Goal: Information Seeking & Learning: Learn about a topic

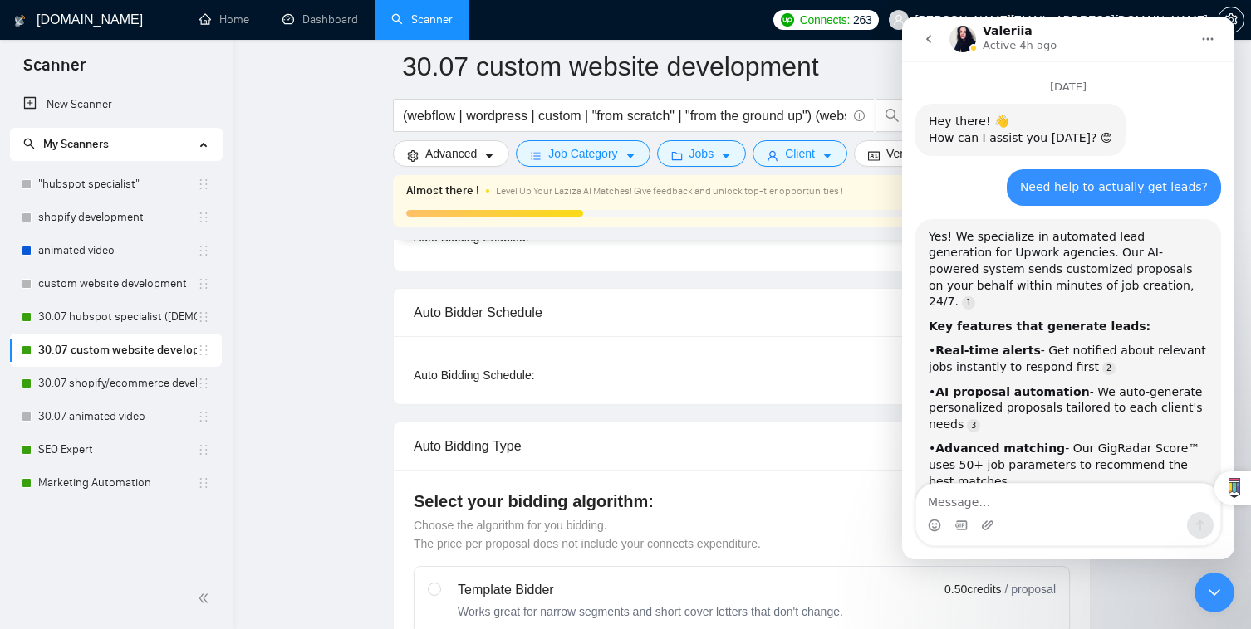
scroll to position [4304, 0]
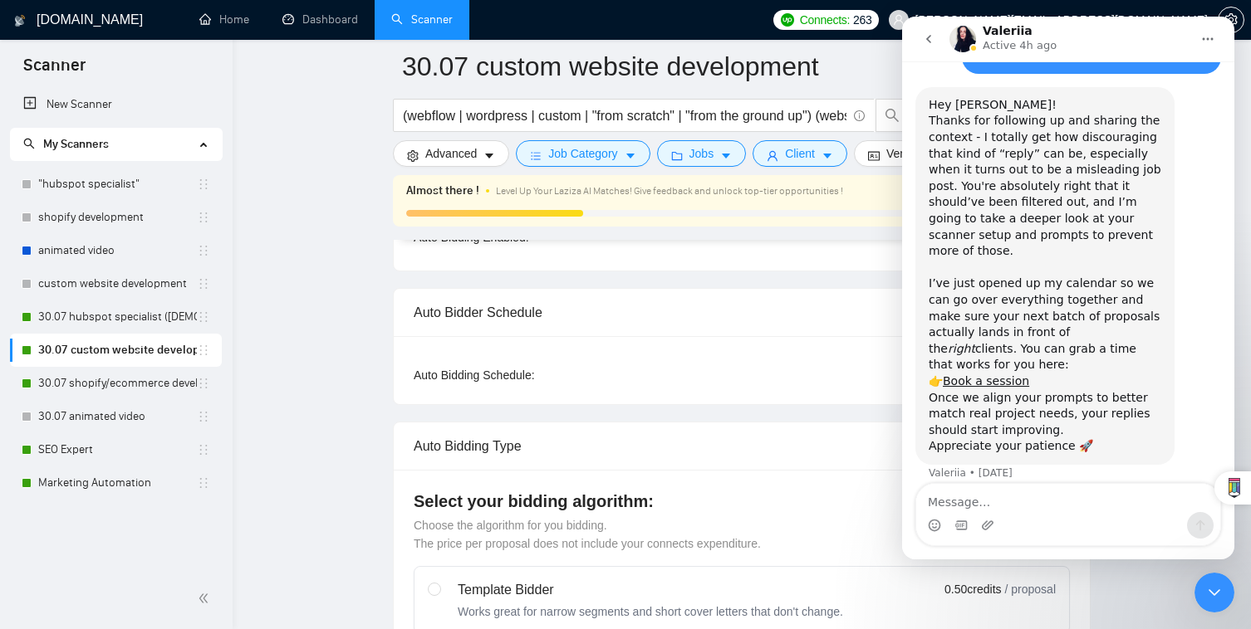
click at [1212, 593] on icon "Close Intercom Messenger" at bounding box center [1214, 593] width 12 height 7
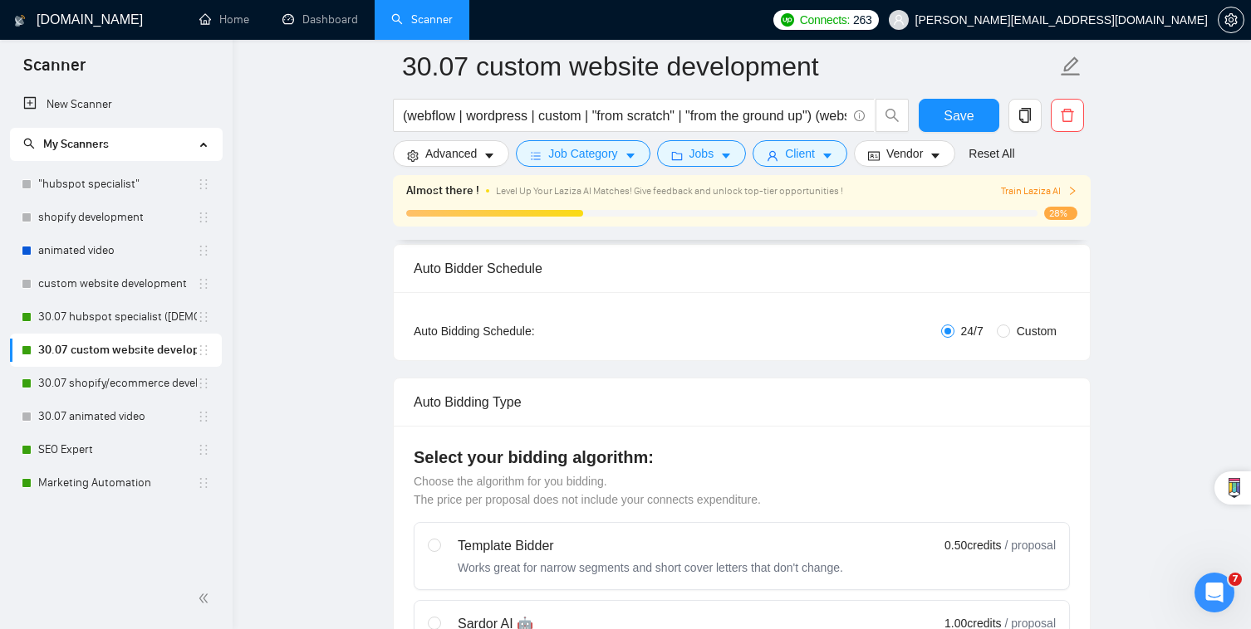
scroll to position [260, 0]
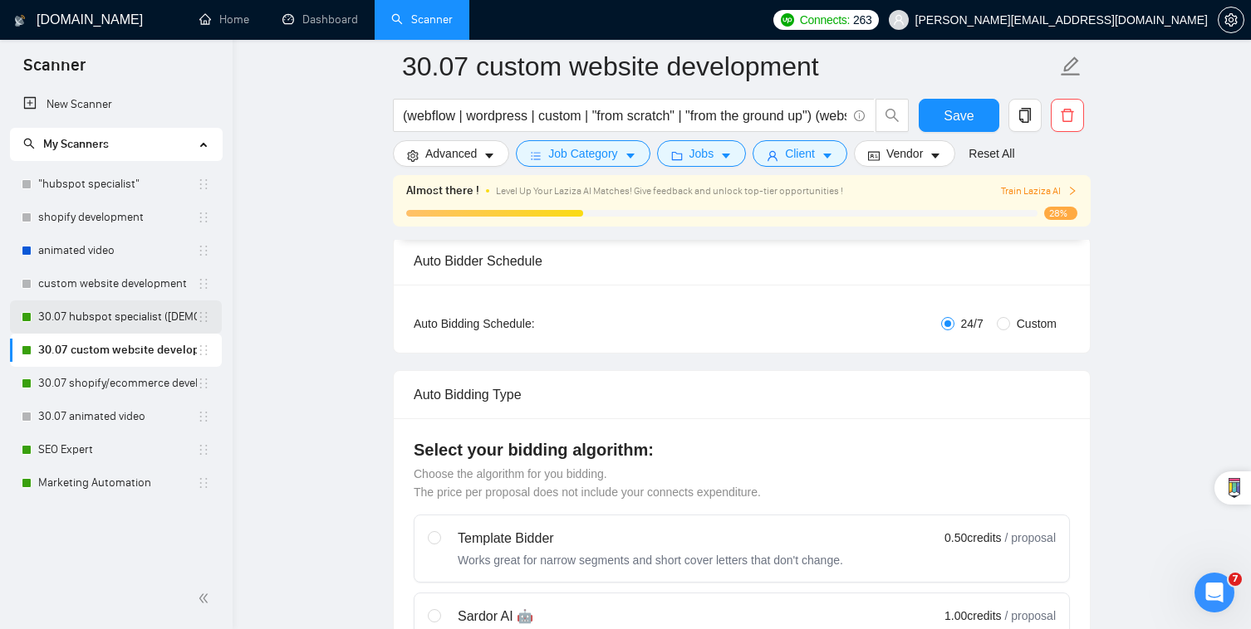
click at [164, 321] on link "30.07 hubspot specialist ([DEMOGRAPHIC_DATA] - not for residents)" at bounding box center [117, 317] width 159 height 33
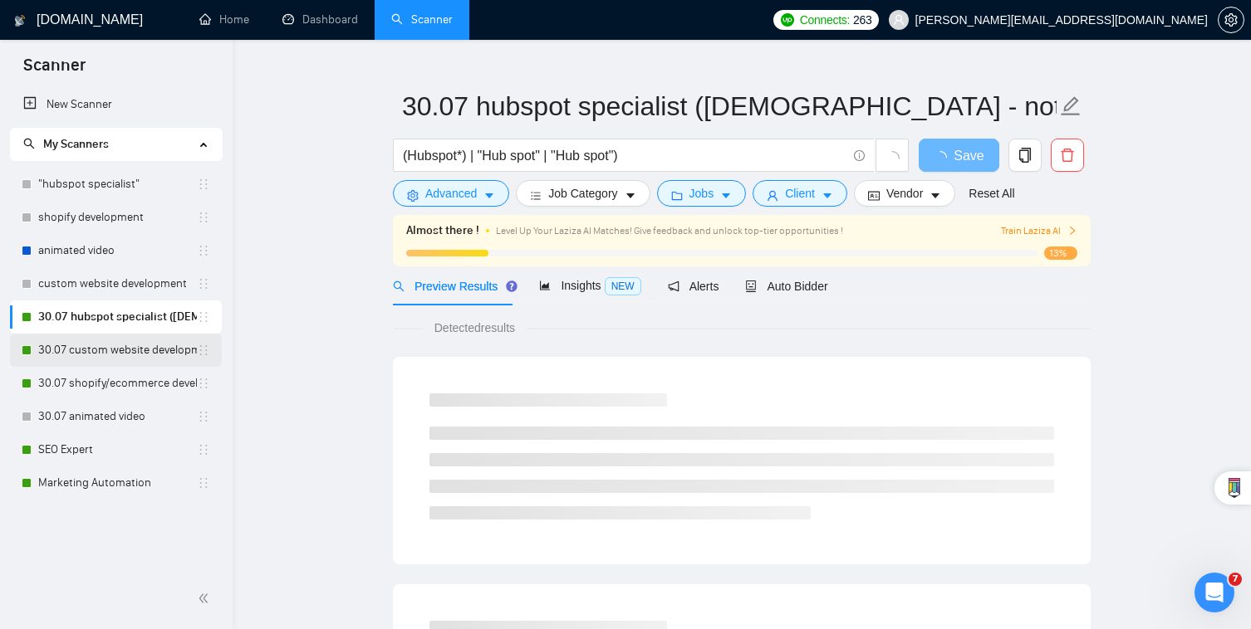
click at [115, 360] on link "30.07 custom website development" at bounding box center [117, 350] width 159 height 33
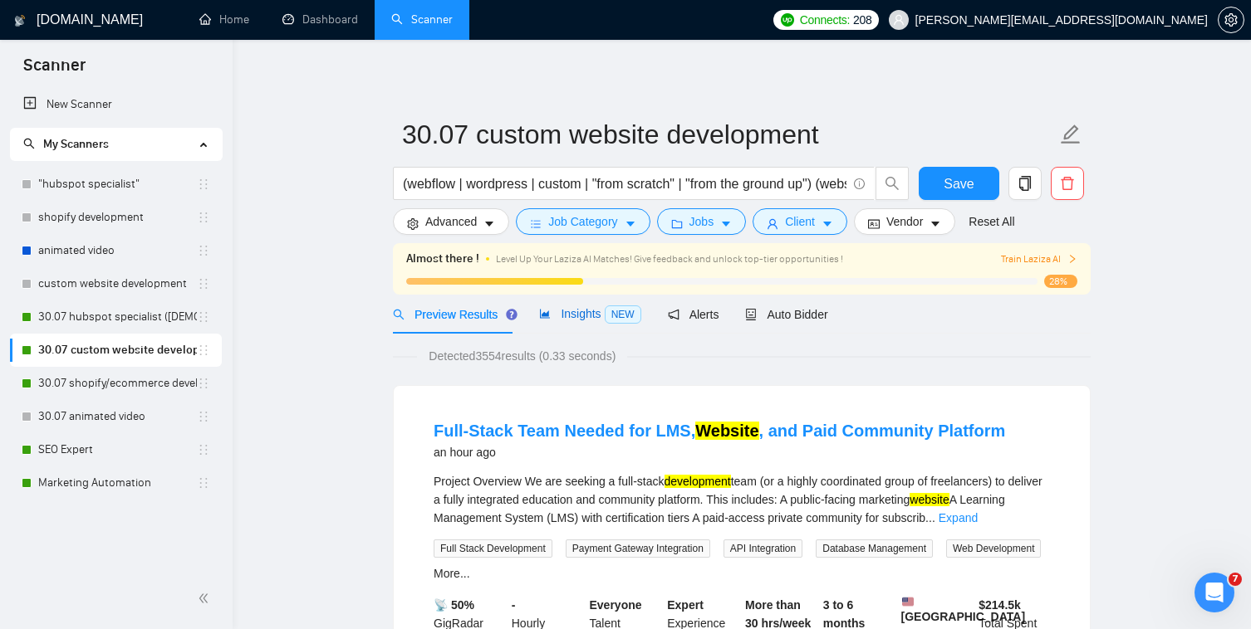
click at [620, 320] on span "NEW" at bounding box center [623, 315] width 37 height 18
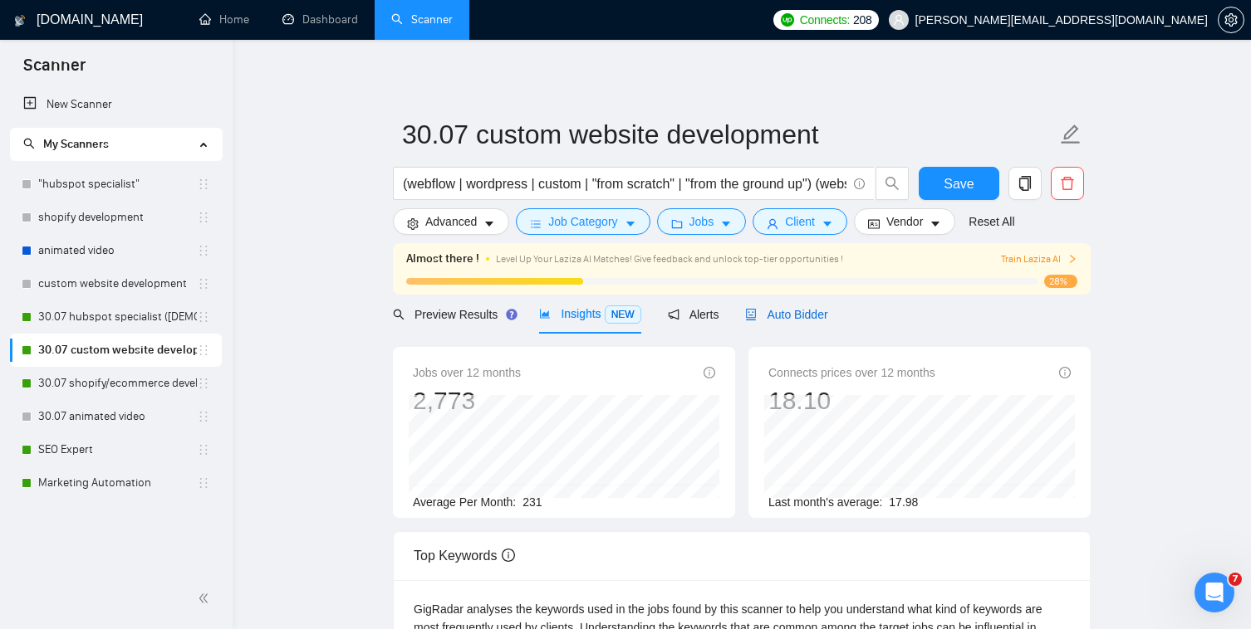
click at [813, 318] on span "Auto Bidder" at bounding box center [786, 314] width 82 height 13
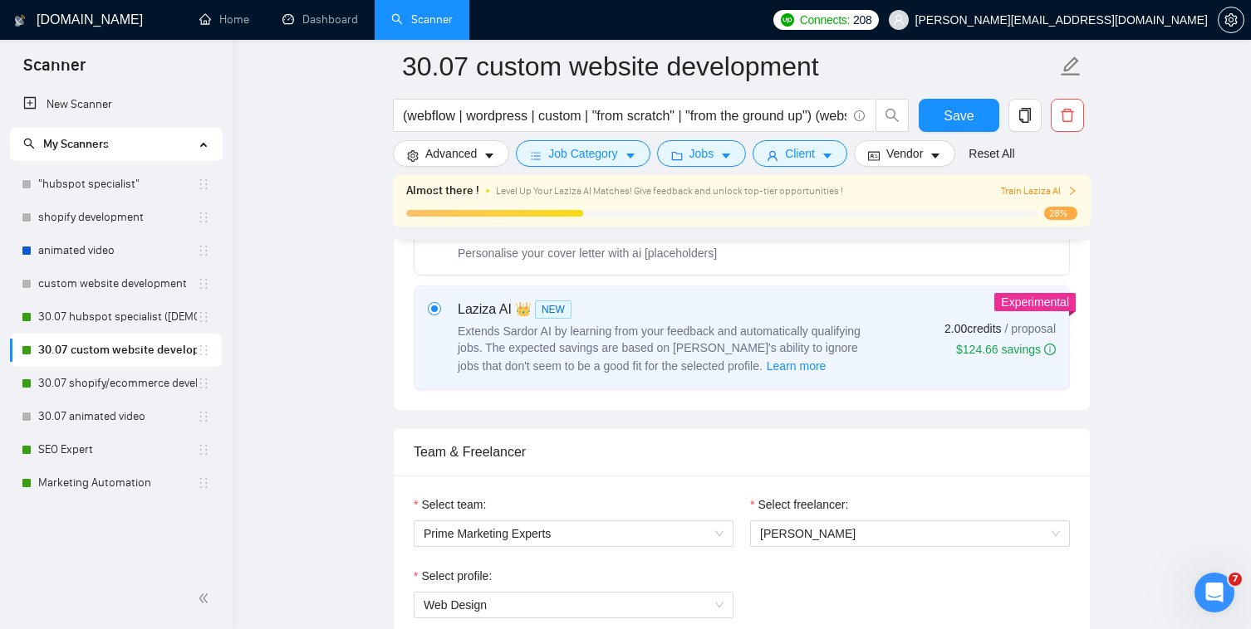
scroll to position [1058, 0]
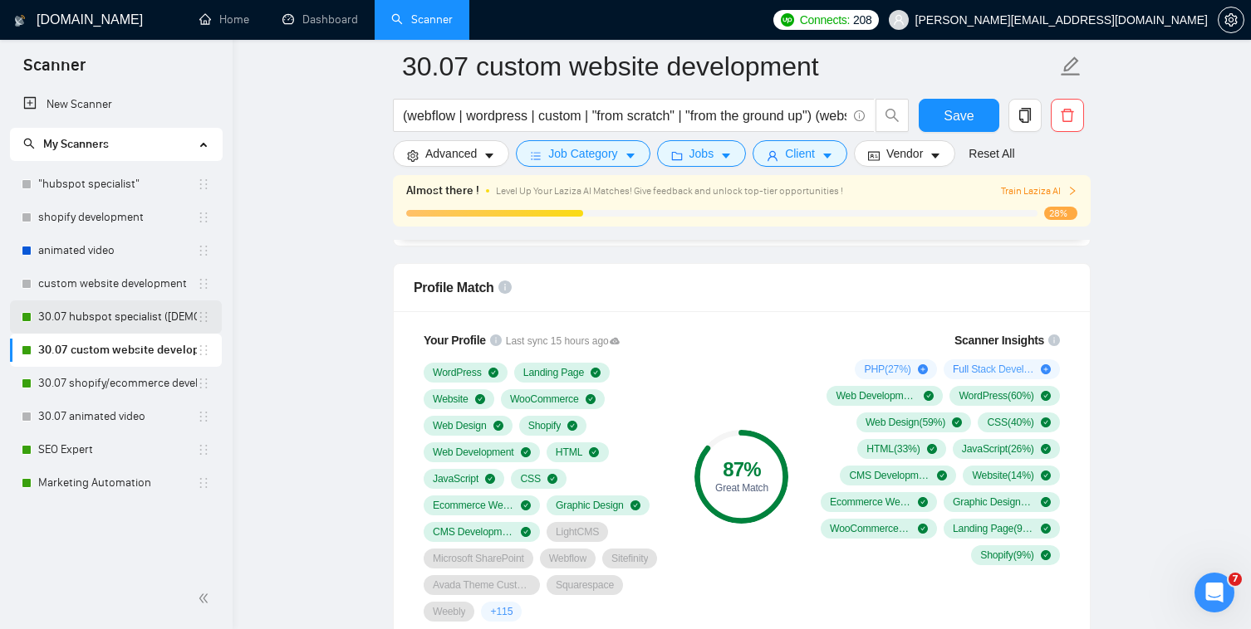
click at [112, 329] on link "30.07 hubspot specialist ([DEMOGRAPHIC_DATA] - not for residents)" at bounding box center [117, 317] width 159 height 33
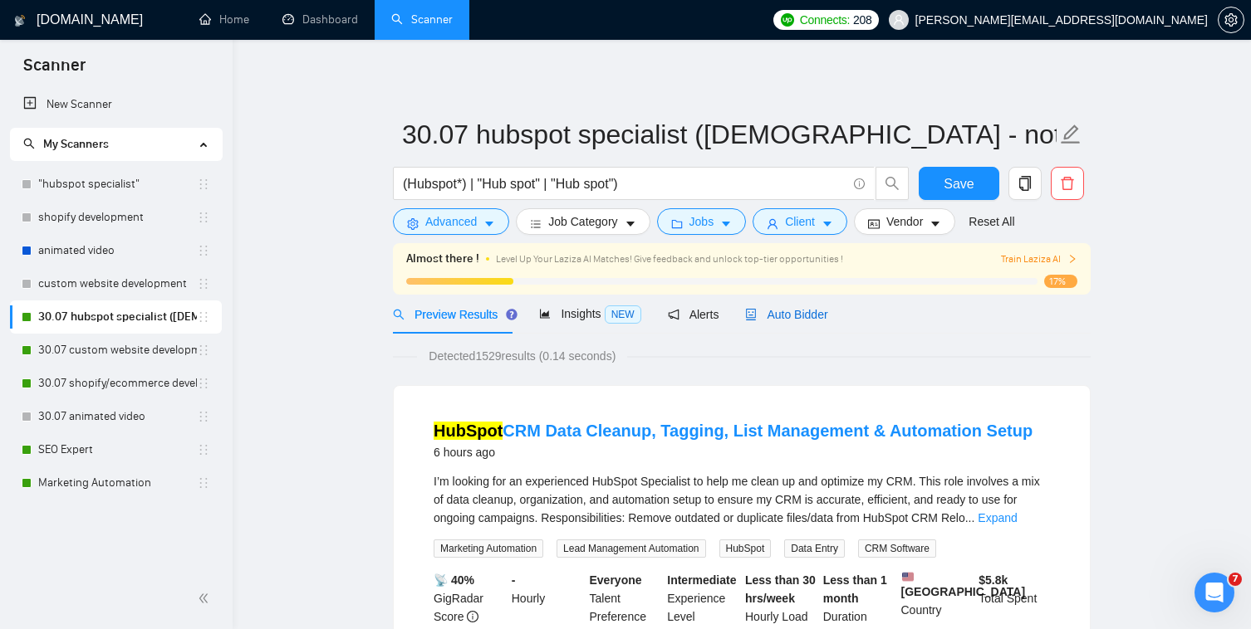
click at [816, 314] on span "Auto Bidder" at bounding box center [786, 314] width 82 height 13
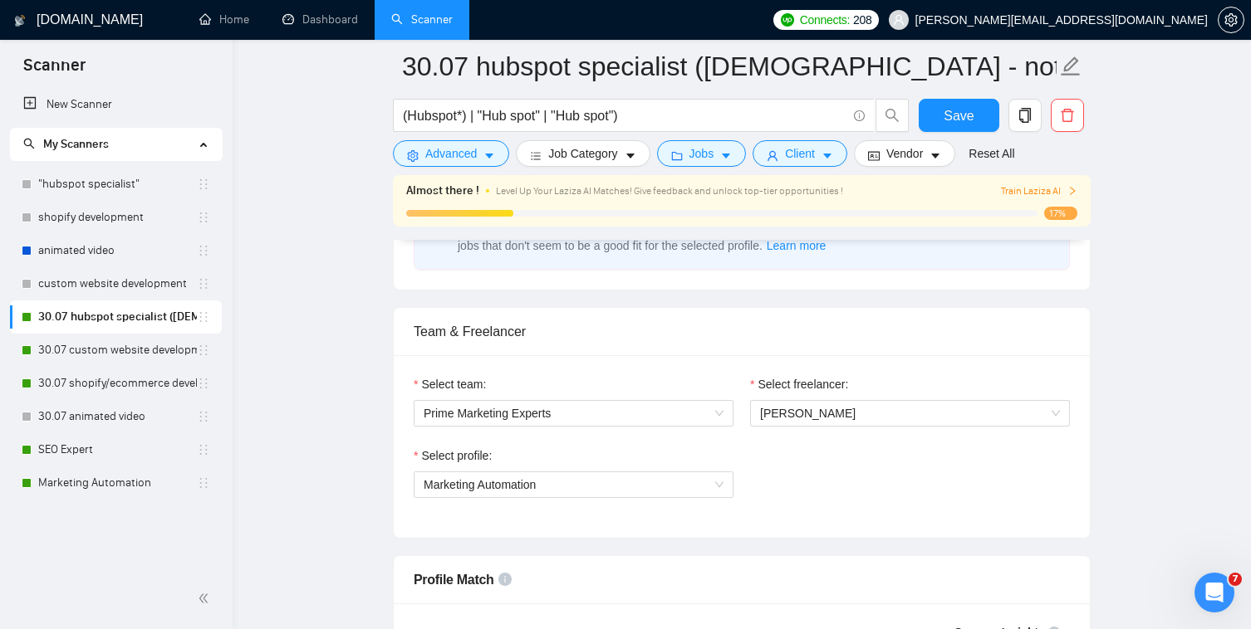
scroll to position [1056, 0]
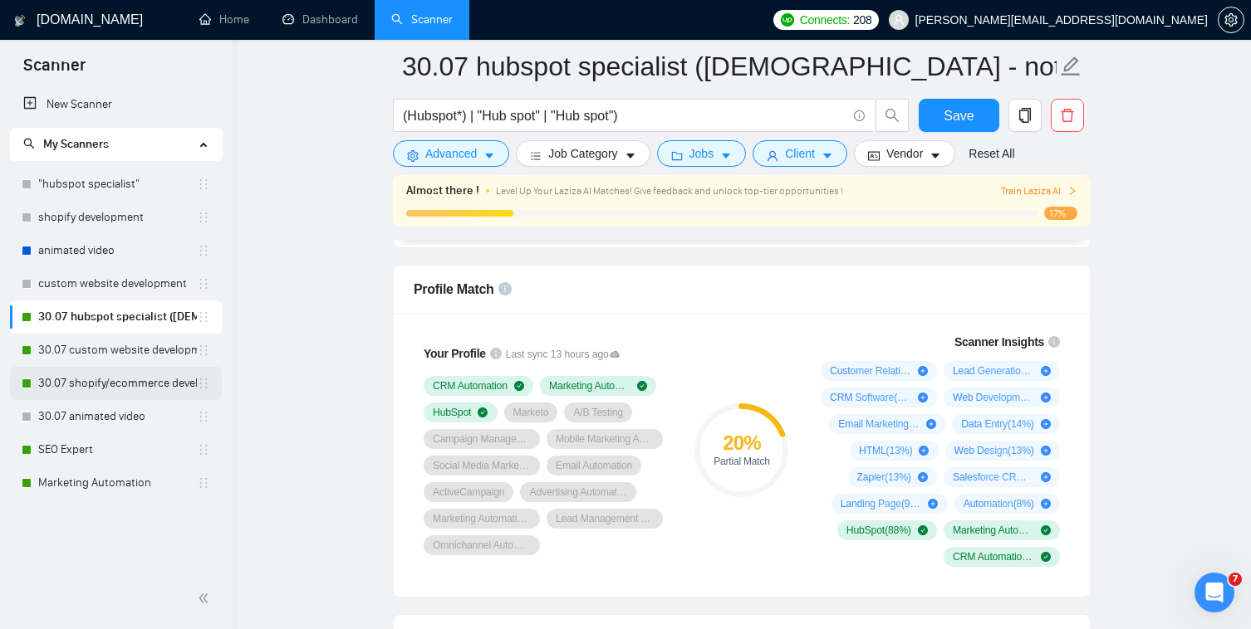
click at [135, 383] on link "30.07 shopify/ecommerce development (worldwide)" at bounding box center [117, 383] width 159 height 33
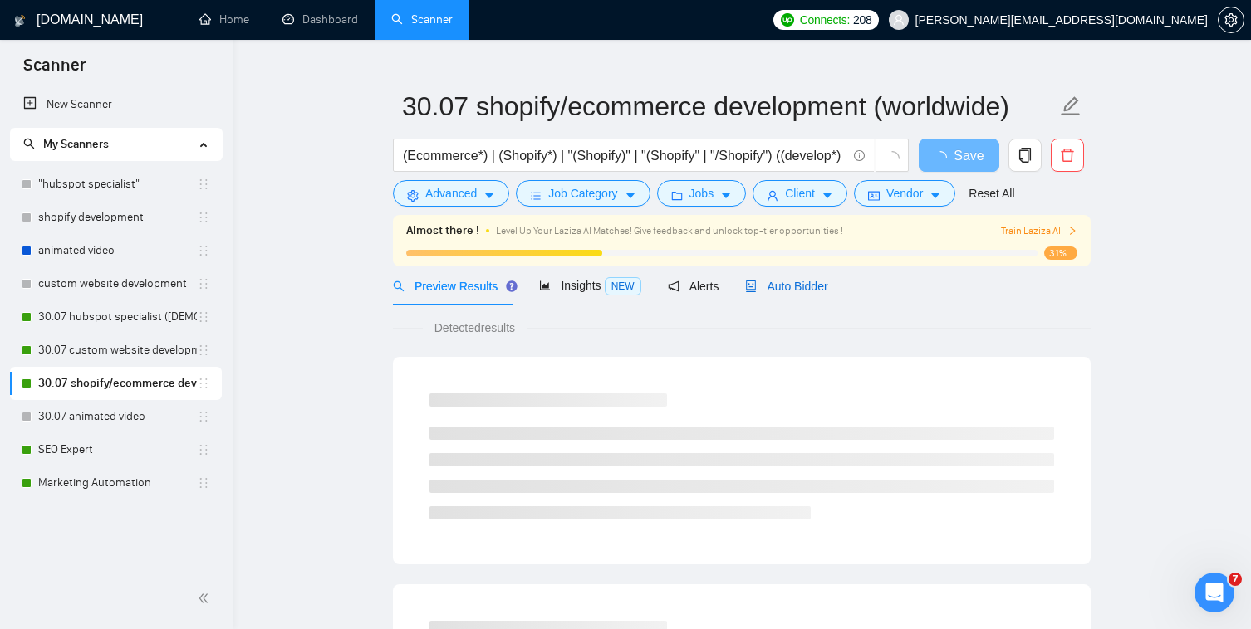
click at [774, 291] on span "Auto Bidder" at bounding box center [786, 286] width 82 height 13
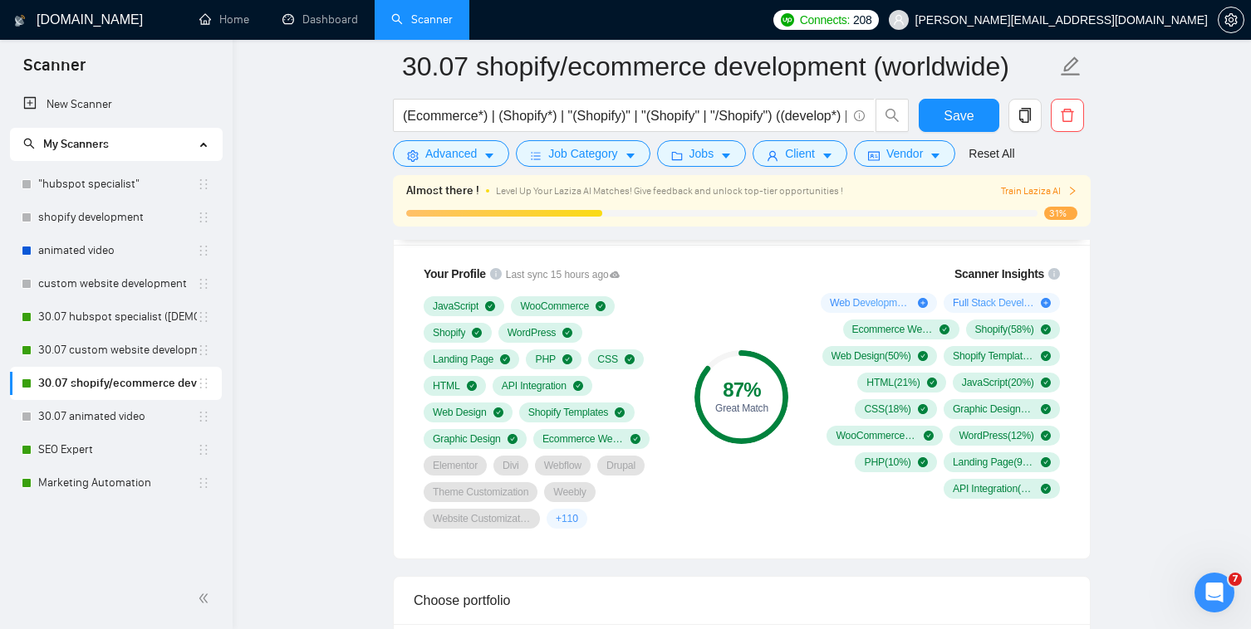
scroll to position [1050, 0]
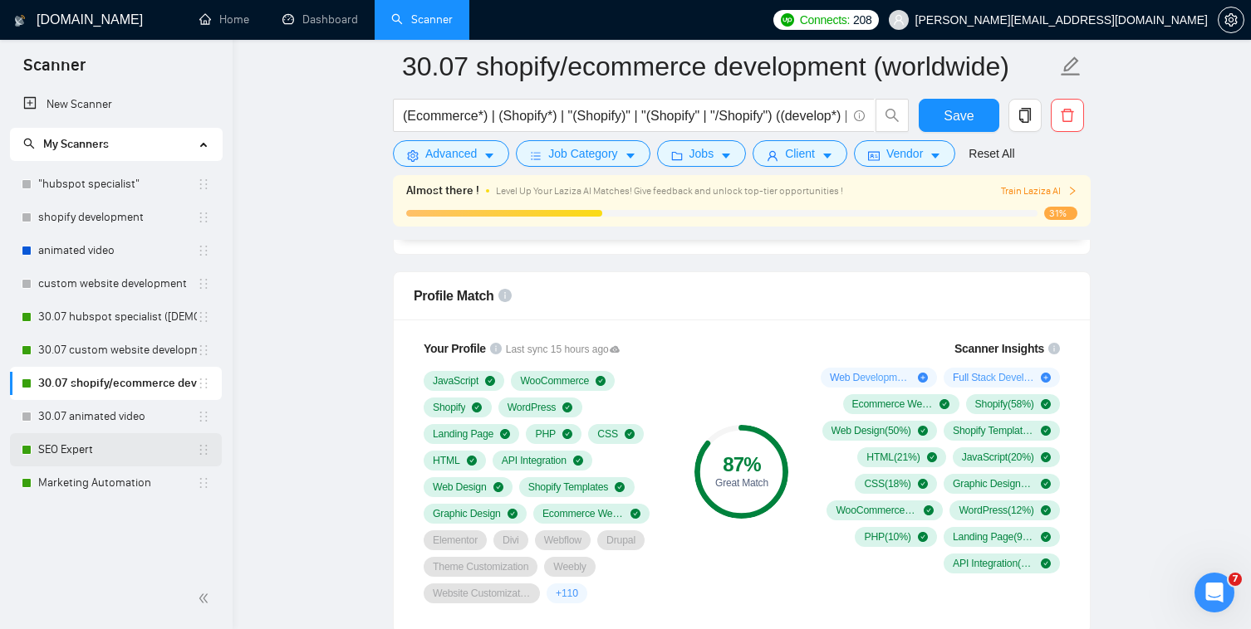
click at [134, 440] on link "SEO Expert" at bounding box center [117, 449] width 159 height 33
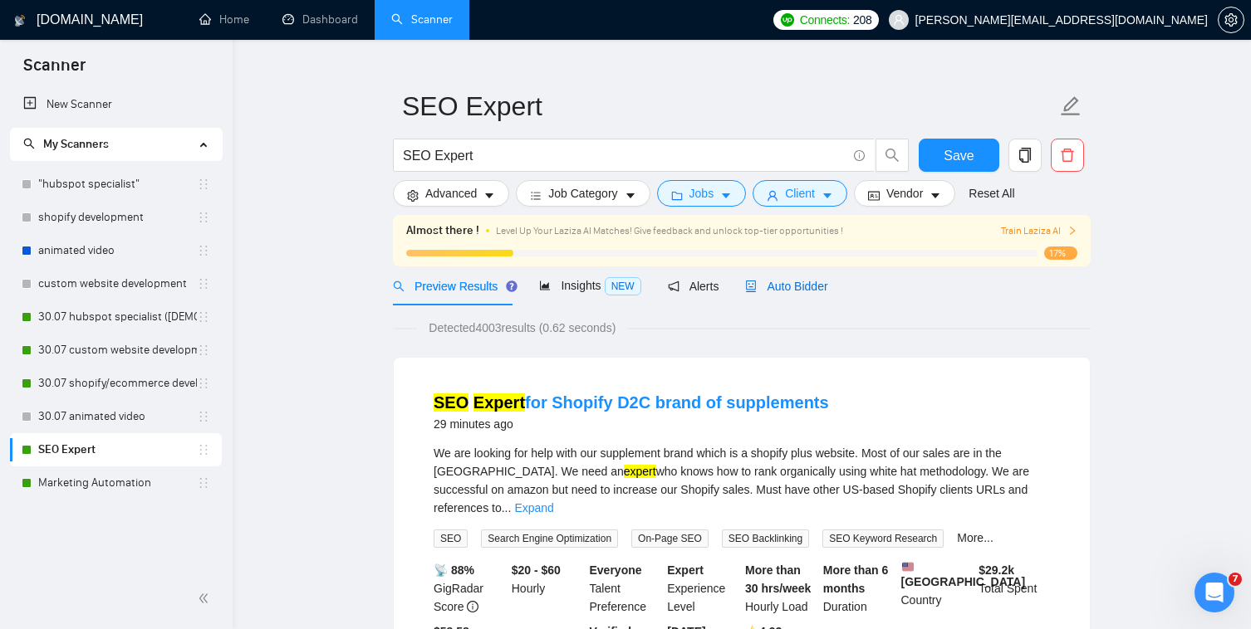
click at [803, 290] on span "Auto Bidder" at bounding box center [786, 286] width 82 height 13
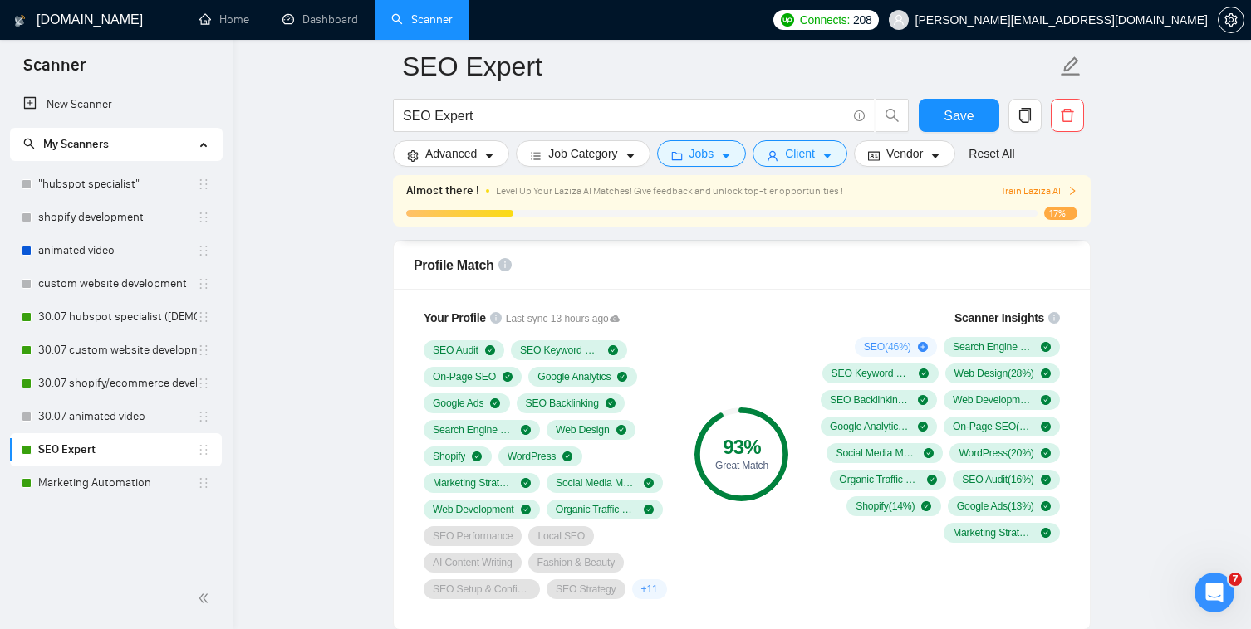
scroll to position [1101, 0]
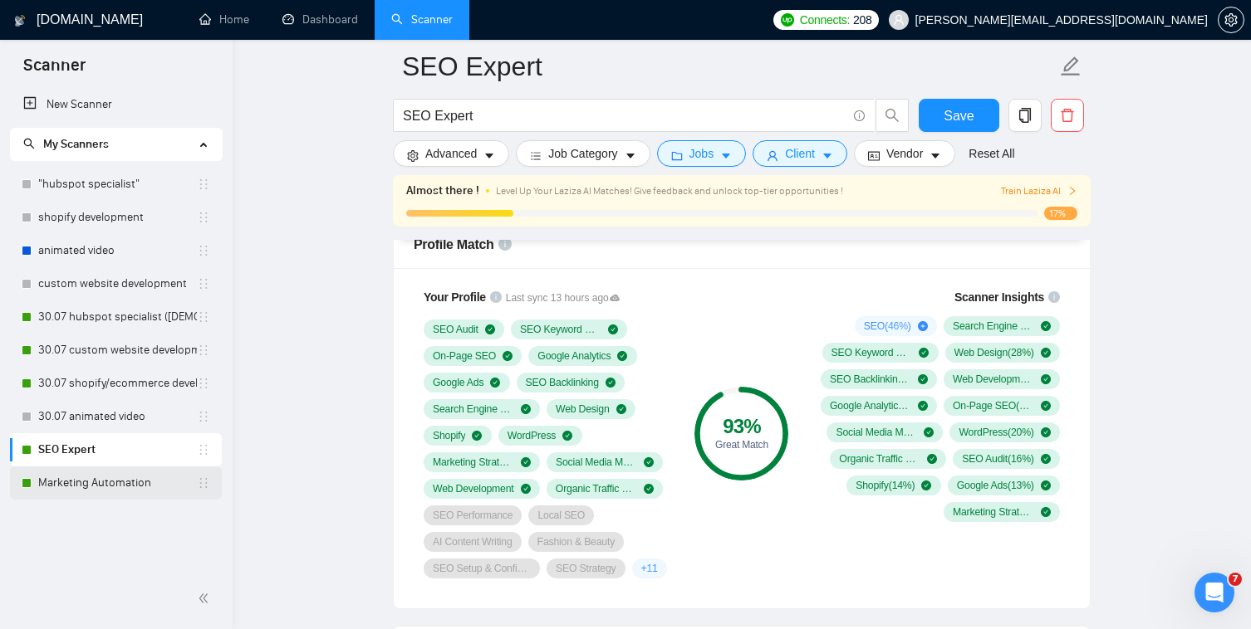
click at [168, 489] on link "Marketing Automation" at bounding box center [117, 483] width 159 height 33
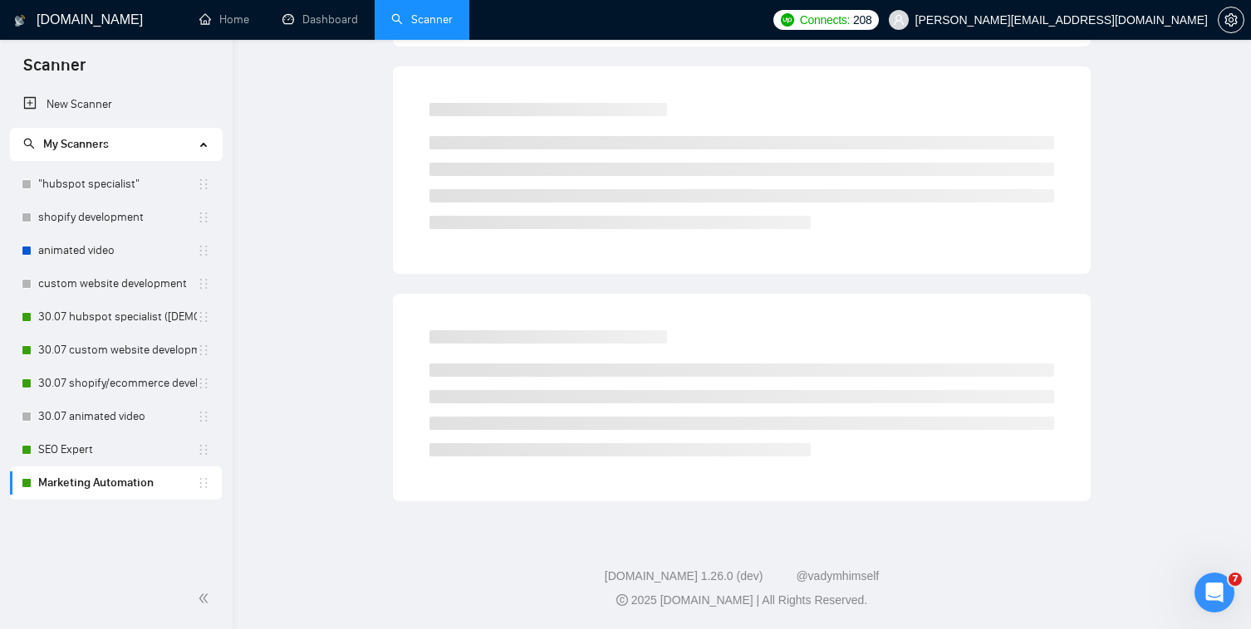
scroll to position [28, 0]
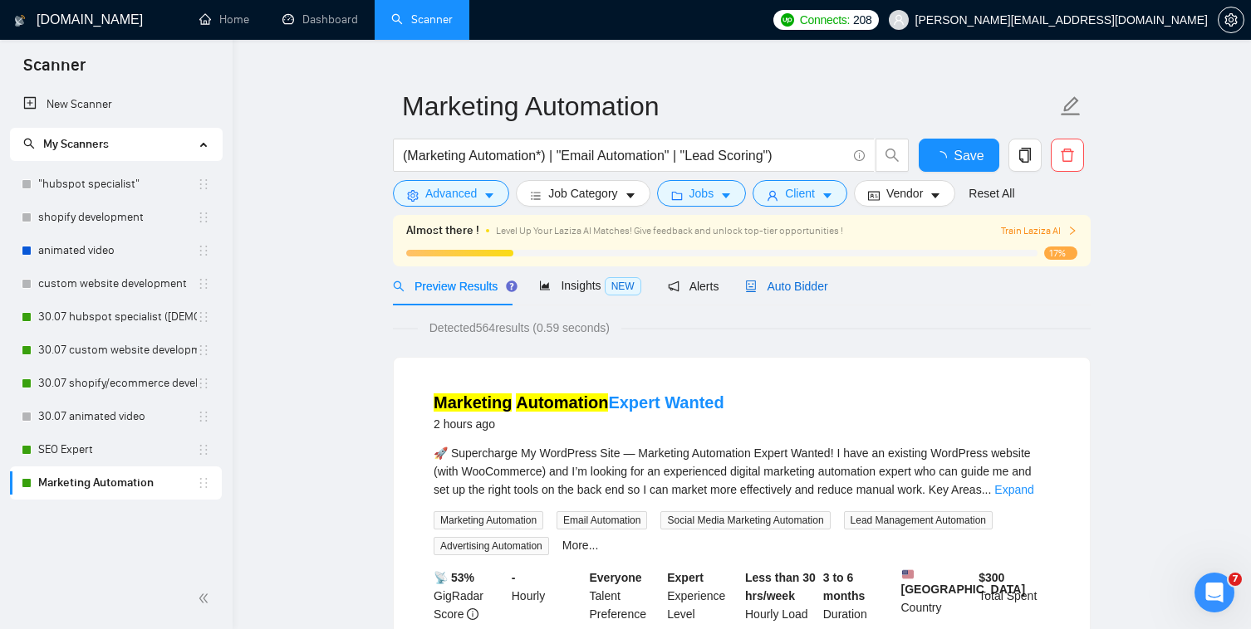
click at [806, 284] on span "Auto Bidder" at bounding box center [786, 286] width 82 height 13
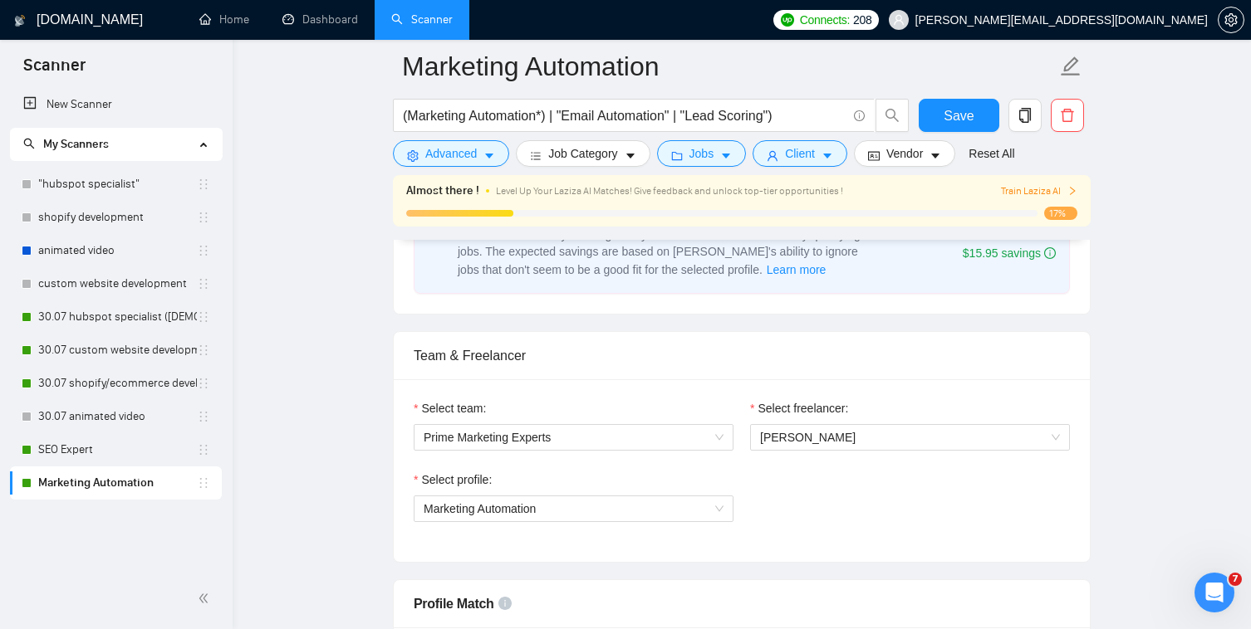
scroll to position [741, 0]
